Goal: Use online tool/utility: Utilize a website feature to perform a specific function

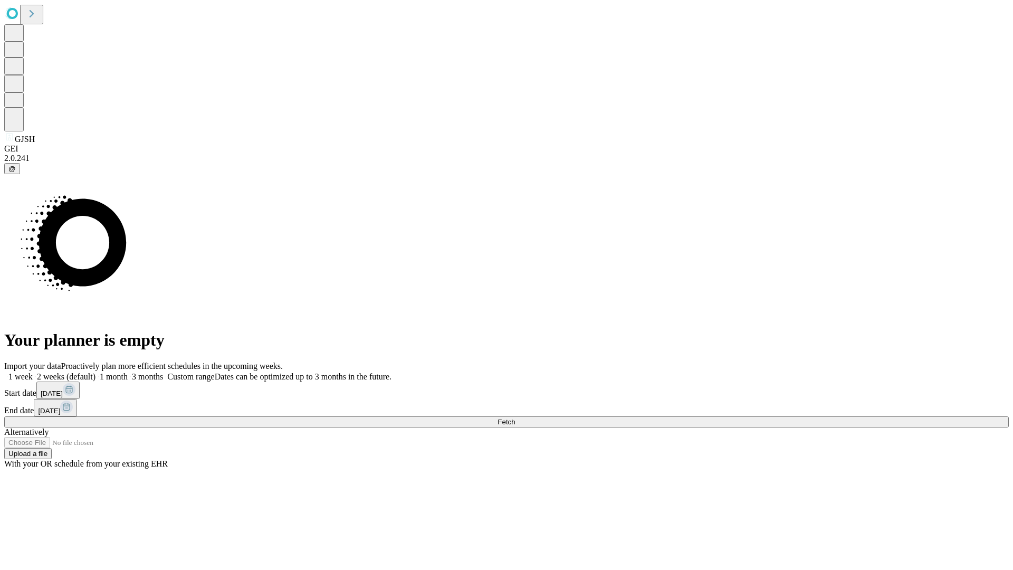
click at [515, 418] on span "Fetch" at bounding box center [506, 422] width 17 height 8
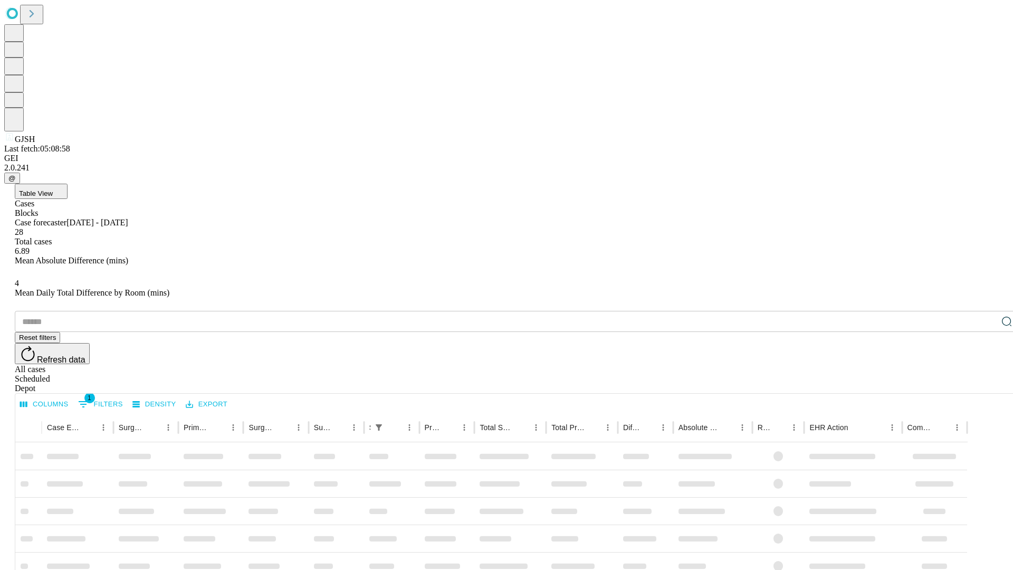
click at [53, 189] on span "Table View" at bounding box center [36, 193] width 34 height 8
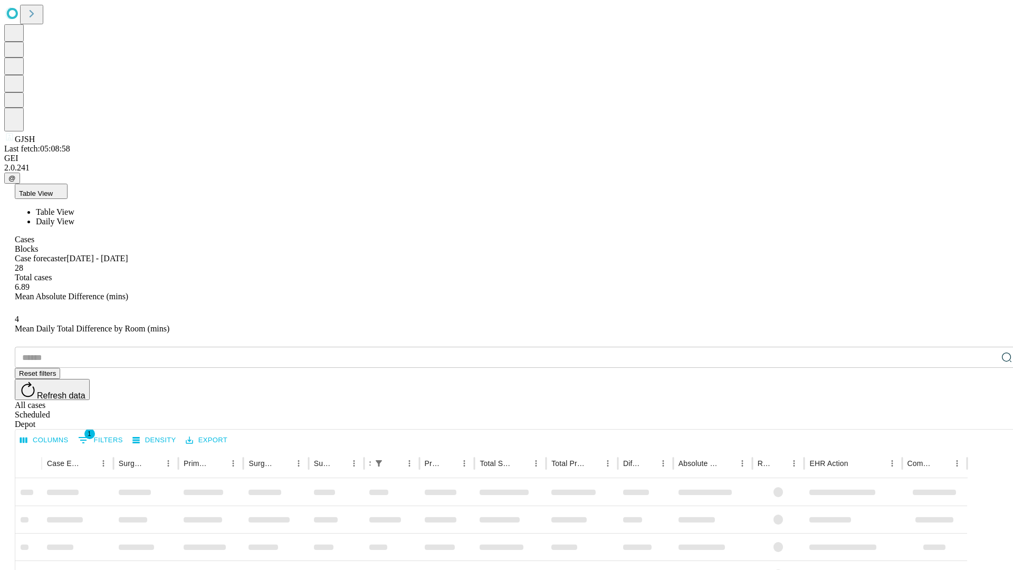
click at [74, 217] on span "Daily View" at bounding box center [55, 221] width 39 height 9
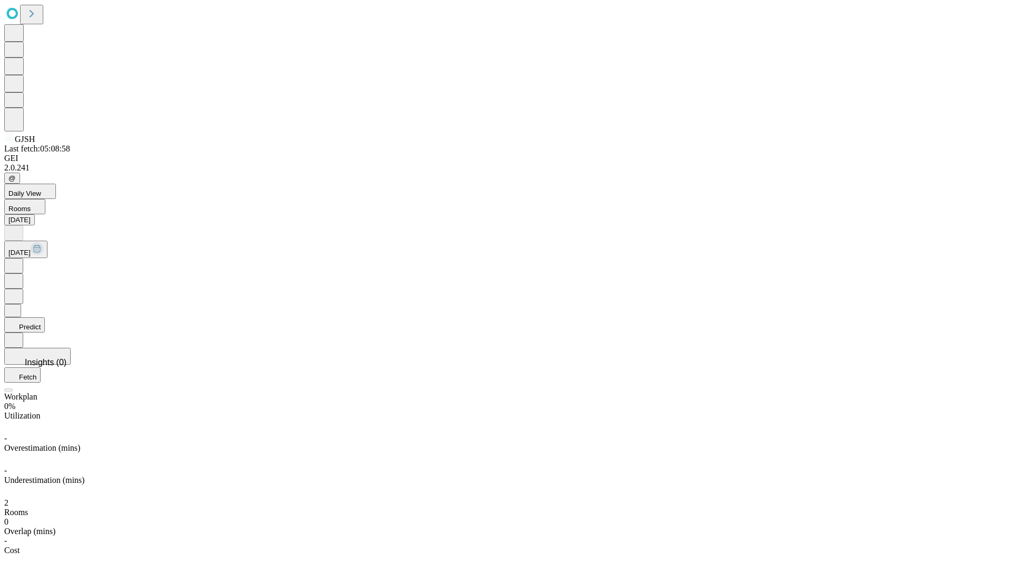
click at [45, 317] on button "Predict" at bounding box center [24, 324] width 41 height 15
